Goal: Task Accomplishment & Management: Use online tool/utility

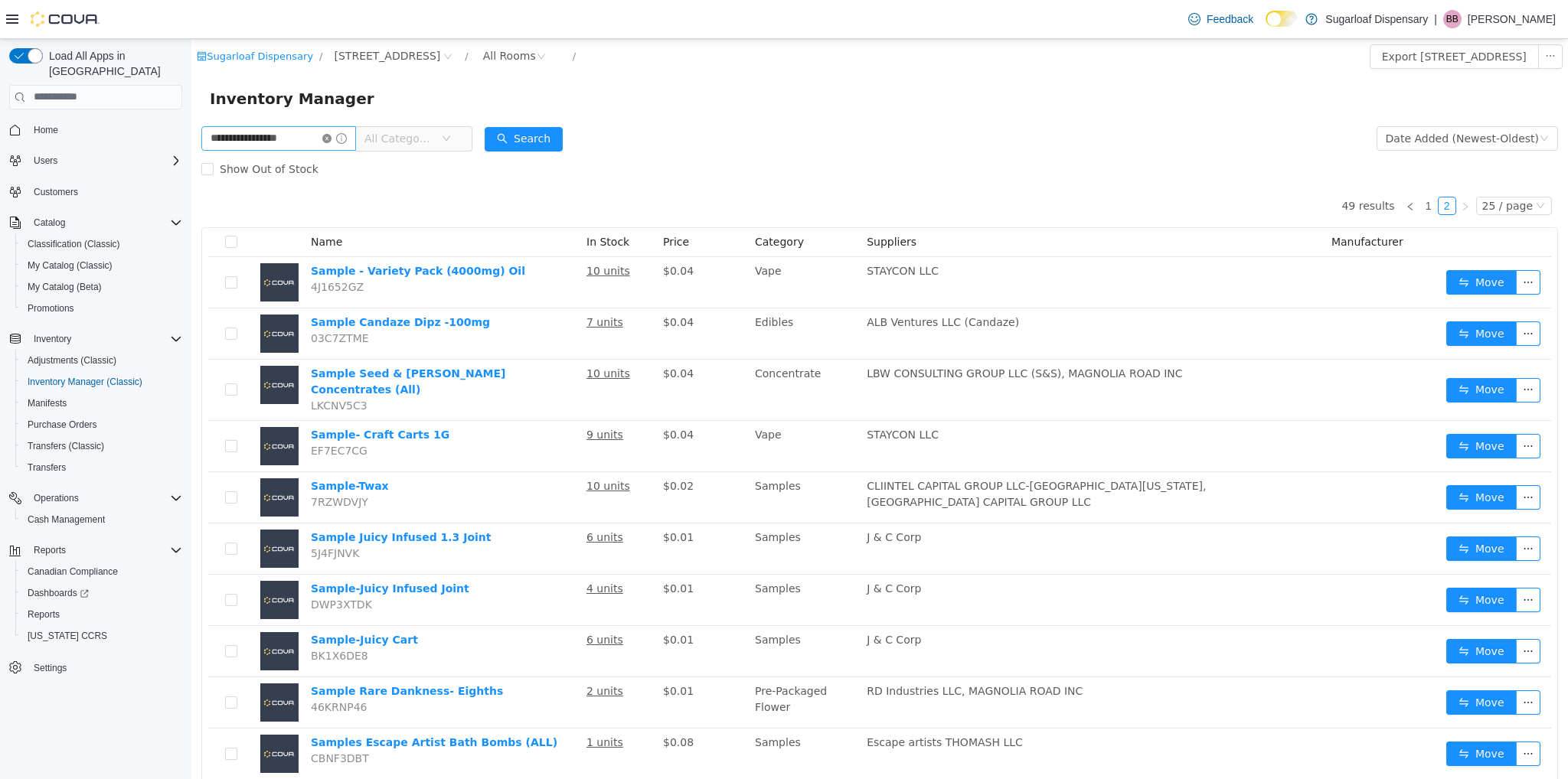
click at [332, 138] on icon "icon: close-circle" at bounding box center [327, 137] width 9 height 9
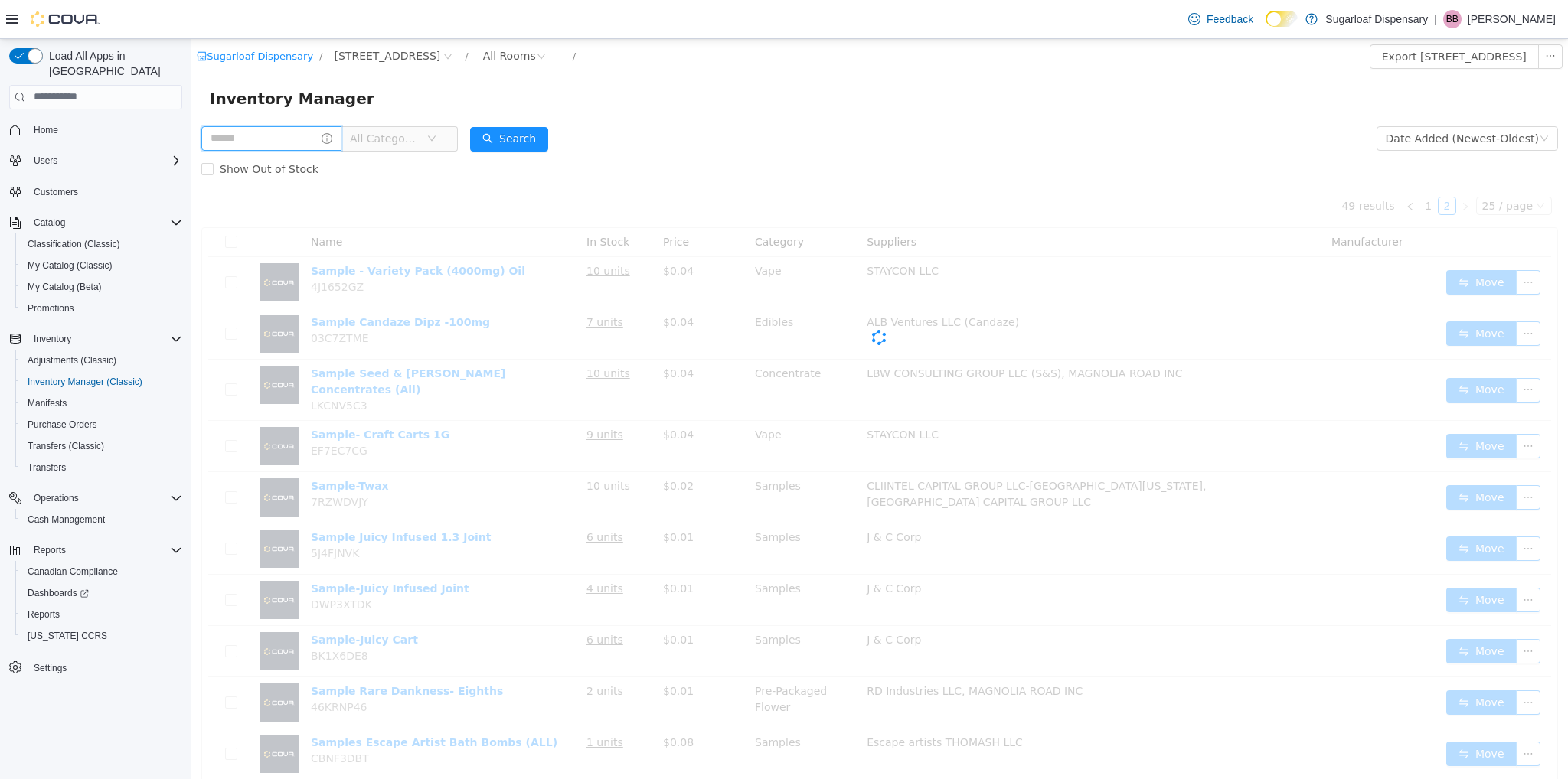
click at [287, 130] on input "text" at bounding box center [271, 138] width 140 height 25
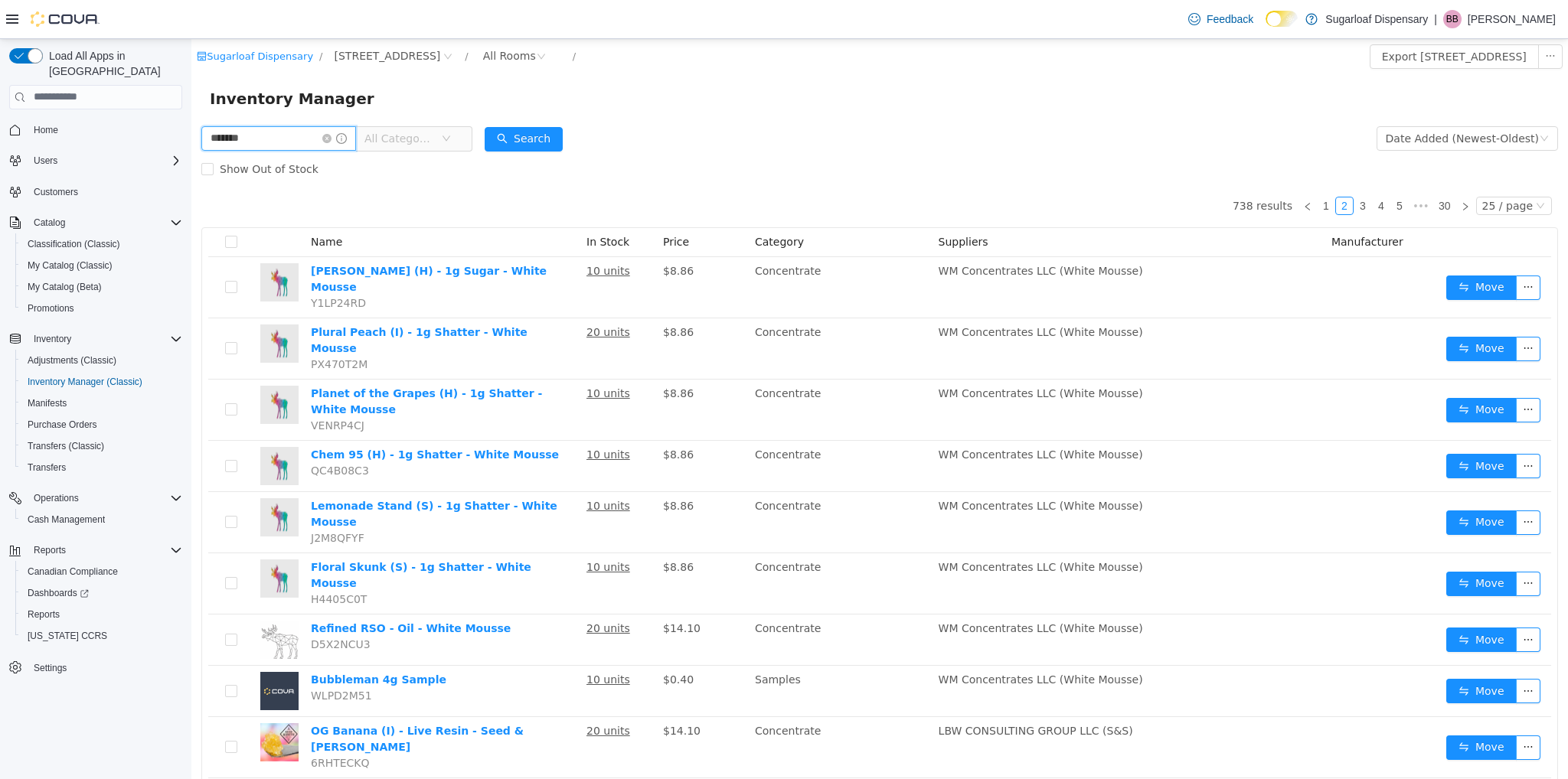
type input "*******"
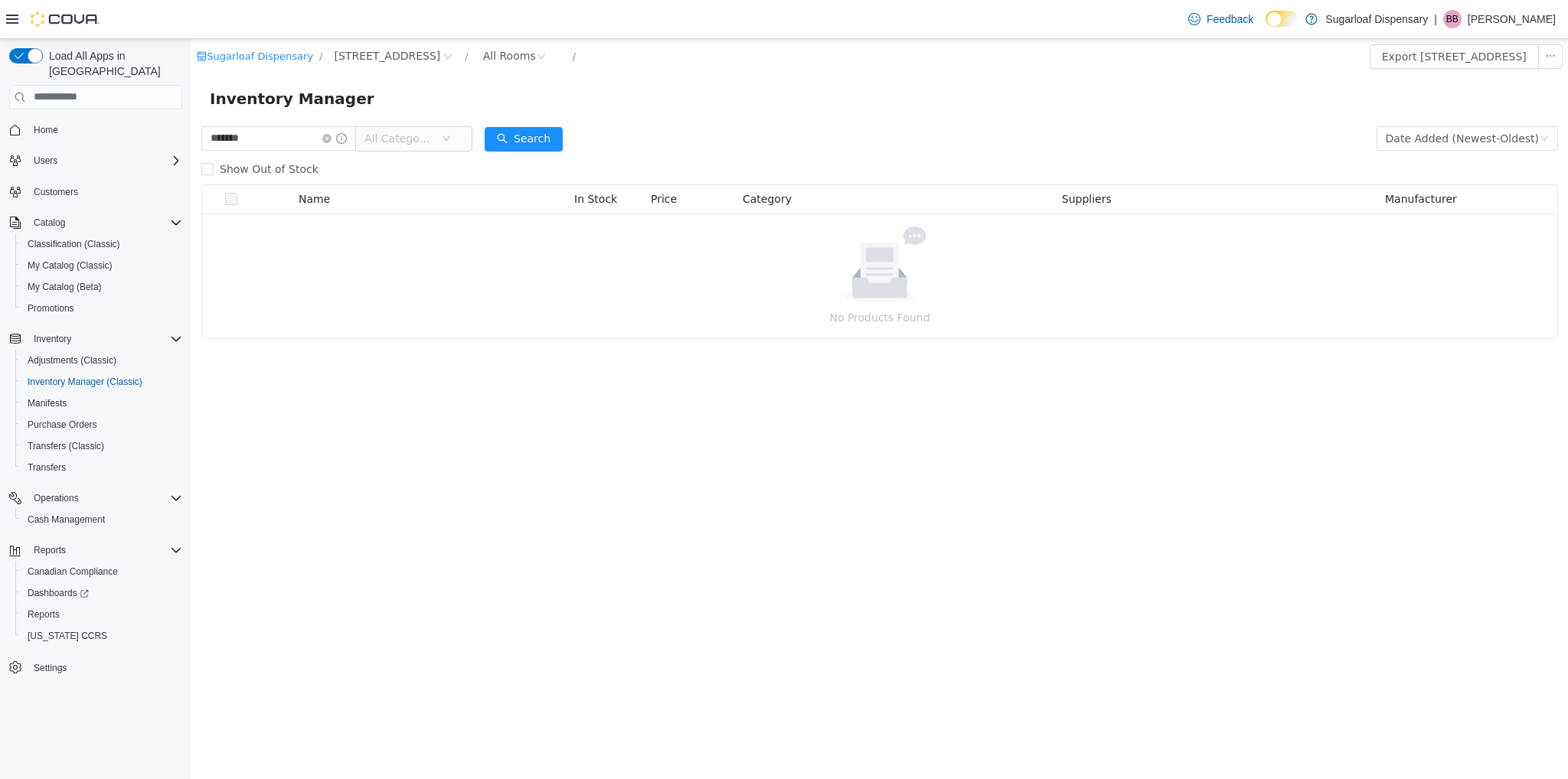
click at [405, 142] on span "All Categories" at bounding box center [399, 138] width 69 height 16
click at [428, 297] on span "Edibles" at bounding box center [428, 303] width 38 height 12
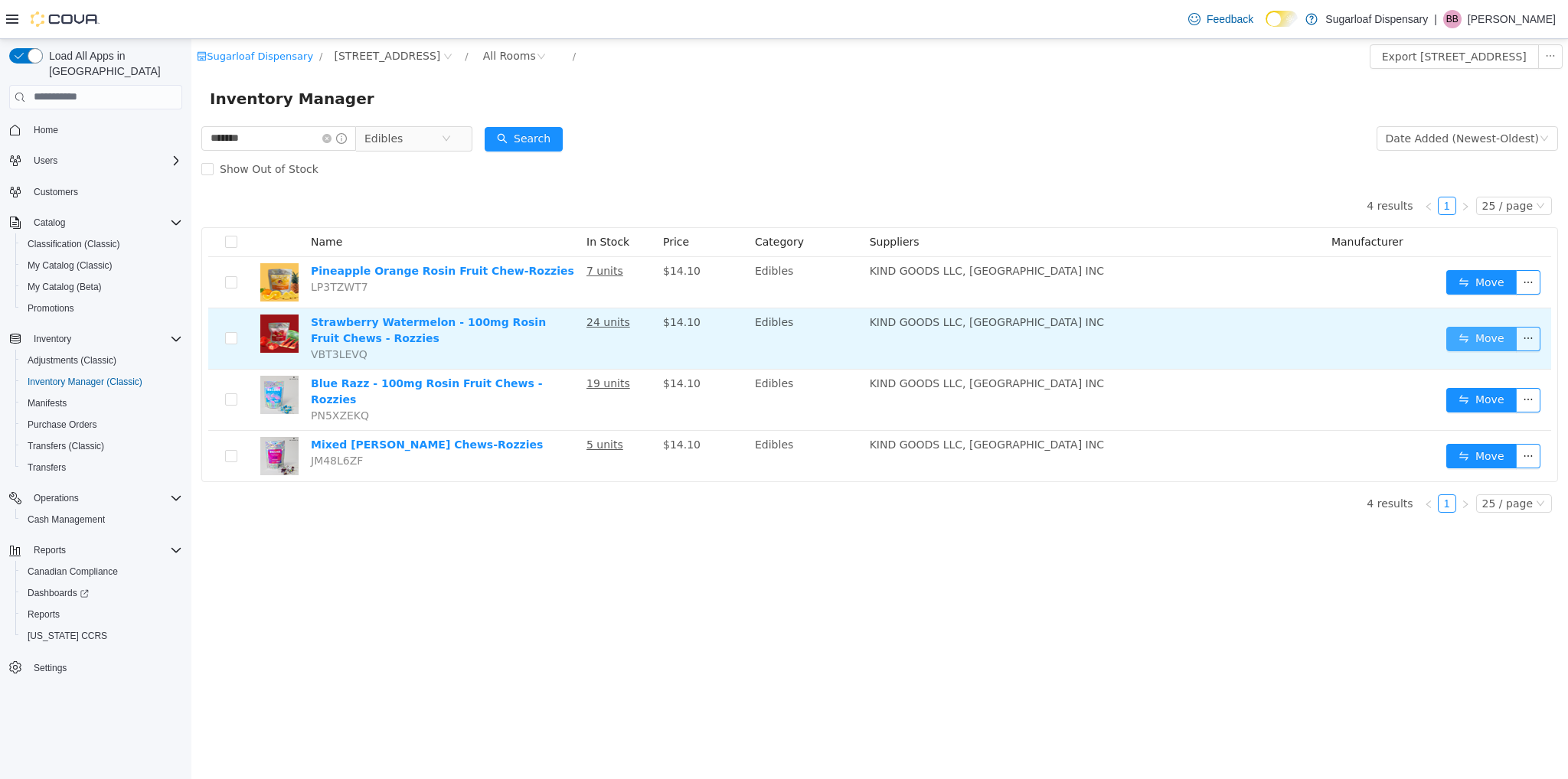
click at [1465, 336] on button "Move" at bounding box center [1481, 338] width 70 height 25
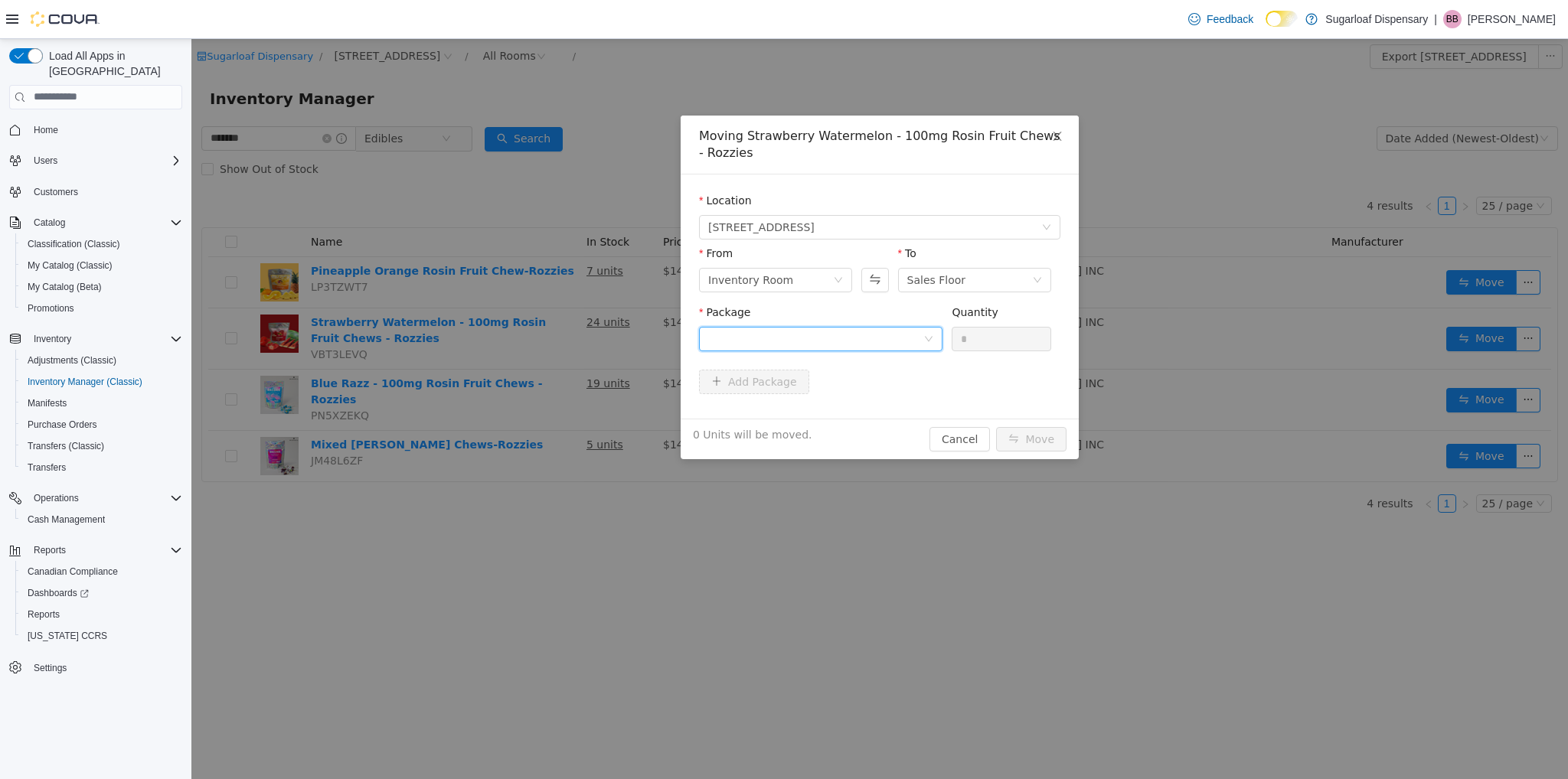
click at [860, 343] on div at bounding box center [816, 338] width 215 height 23
click at [815, 403] on li "1A4000B0001CBC5000046178 Quantity : 20 Units" at bounding box center [820, 401] width 243 height 41
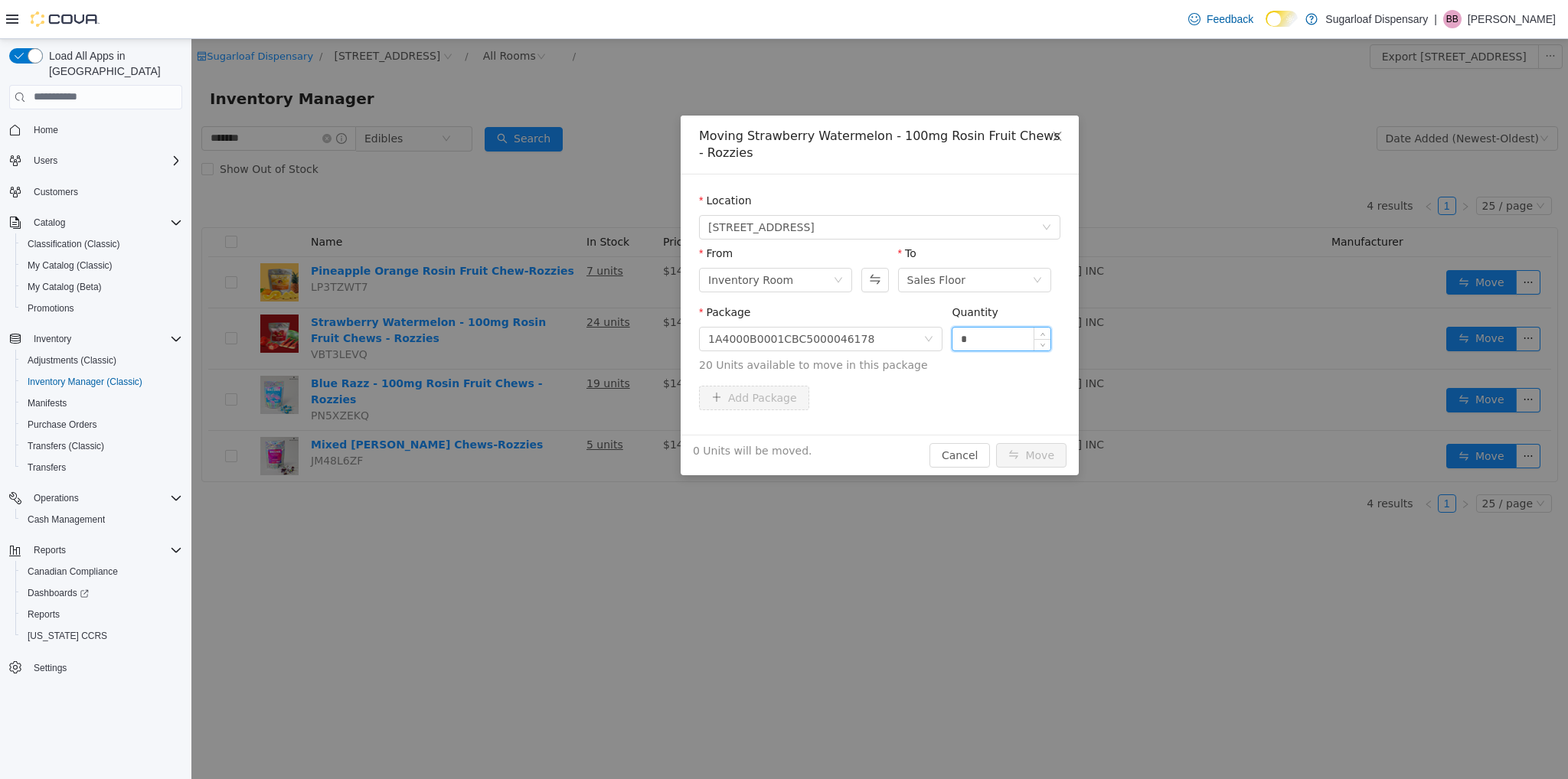
click at [968, 341] on input "*" at bounding box center [1001, 338] width 98 height 23
type input "**"
click at [1034, 450] on button "Move" at bounding box center [1031, 454] width 70 height 25
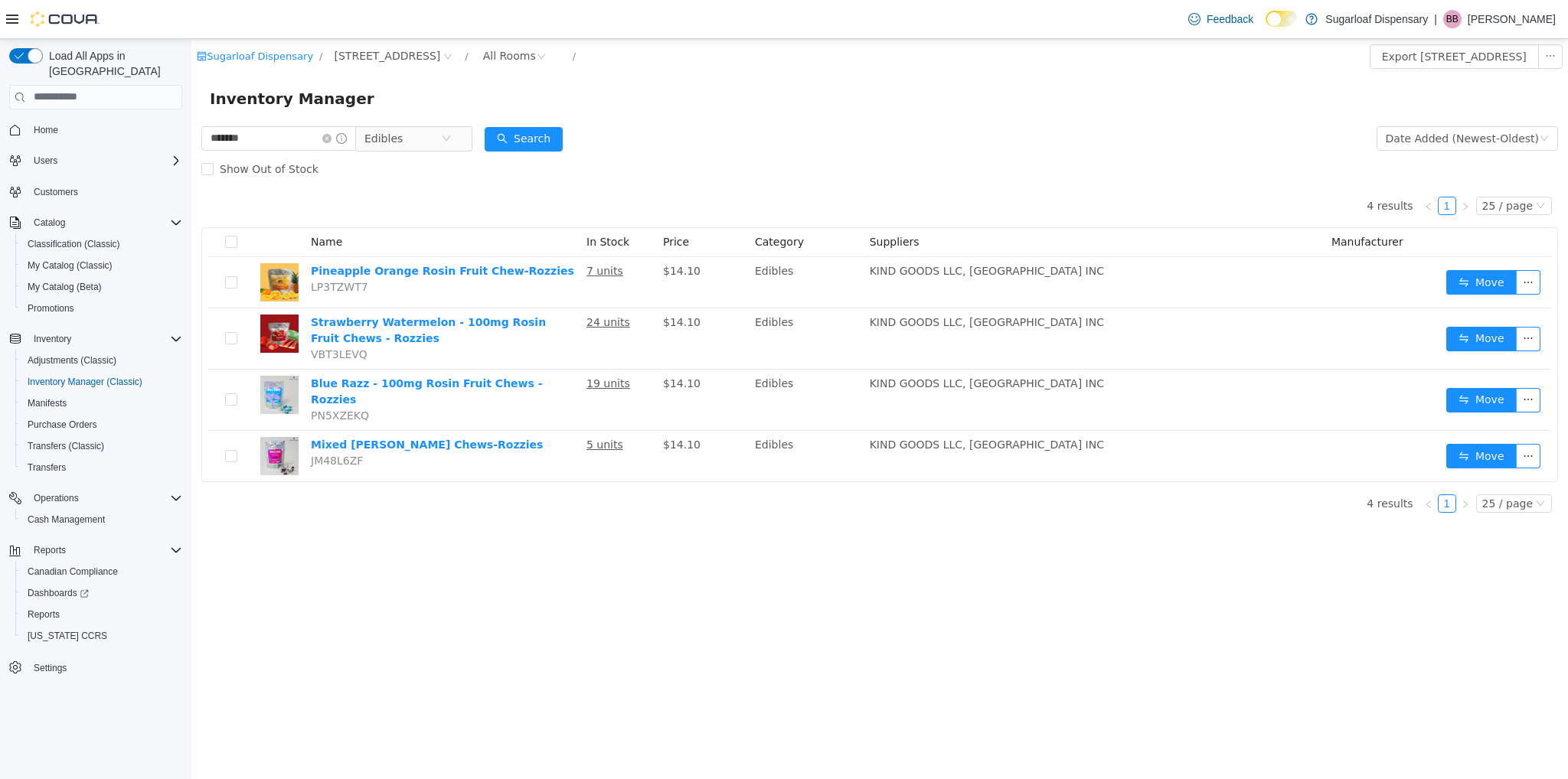
click at [1212, 612] on div "Sugarloaf Dispensary / [STREET_ADDRESS] / All Rooms / Export [STREET_ADDRESS] I…" at bounding box center [879, 408] width 1377 height 740
